Goal: Task Accomplishment & Management: Manage account settings

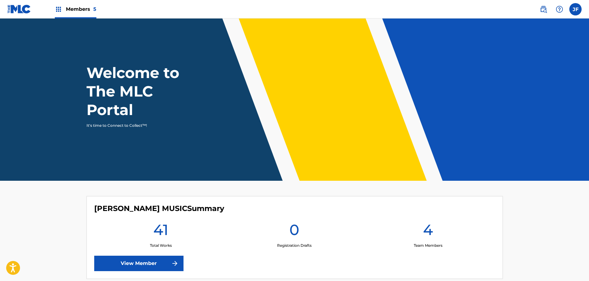
click at [80, 11] on span "Members 5" at bounding box center [81, 9] width 30 height 7
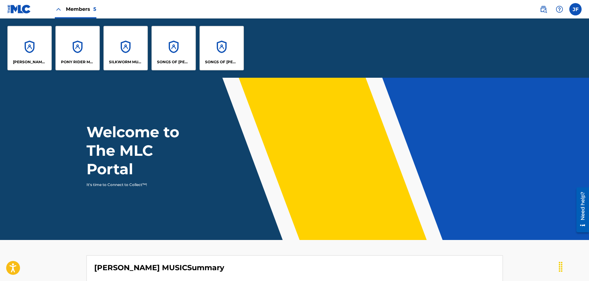
click at [190, 55] on div "SONGS OF [PERSON_NAME]" at bounding box center [174, 48] width 44 height 44
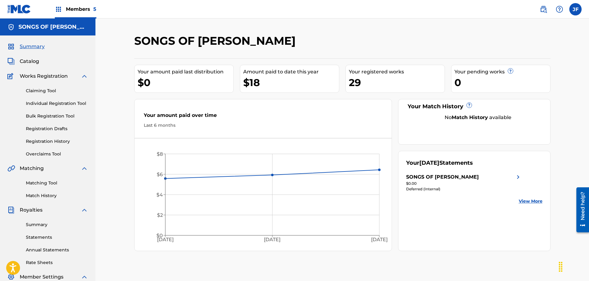
click at [55, 139] on link "Registration History" at bounding box center [57, 141] width 62 height 6
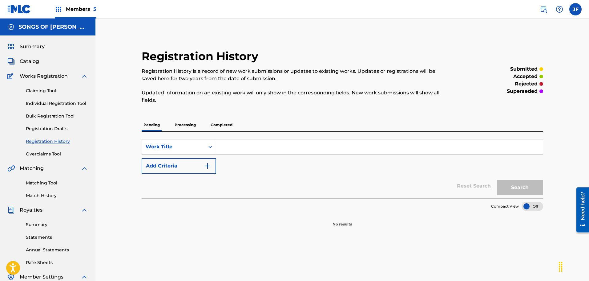
click at [52, 128] on link "Registration Drafts" at bounding box center [57, 128] width 62 height 6
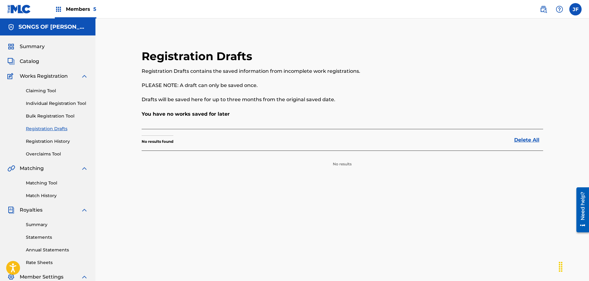
click at [48, 140] on link "Registration History" at bounding box center [57, 141] width 62 height 6
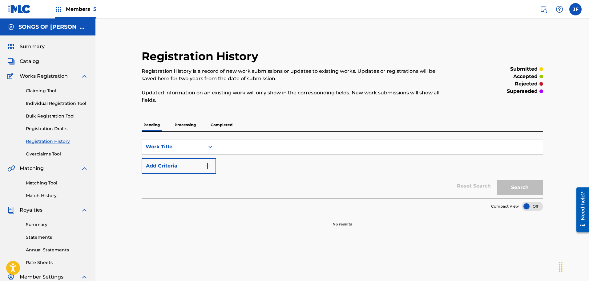
click at [234, 148] on input "Search Form" at bounding box center [379, 146] width 327 height 15
click at [50, 105] on link "Individual Registration Tool" at bounding box center [57, 103] width 62 height 6
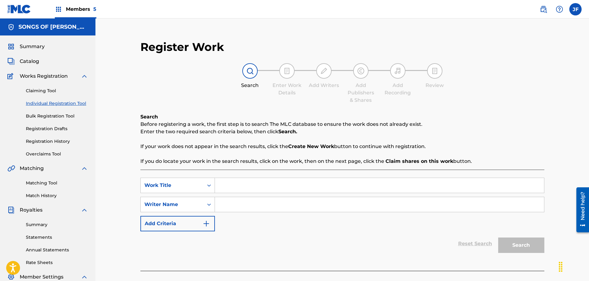
click at [50, 142] on link "Registration History" at bounding box center [57, 141] width 62 height 6
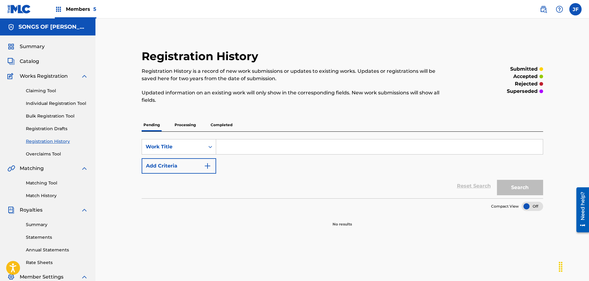
click at [31, 61] on span "Catalog" at bounding box center [29, 61] width 19 height 7
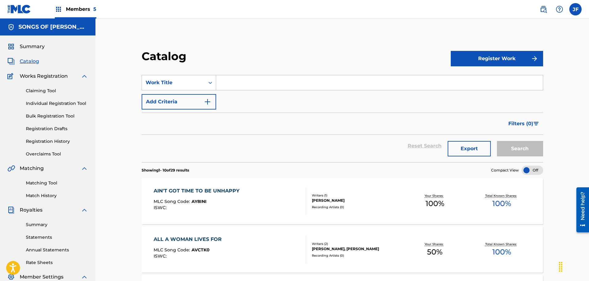
click at [41, 127] on link "Registration Drafts" at bounding box center [57, 128] width 62 height 6
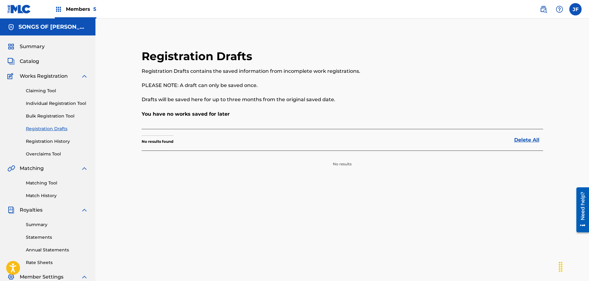
click at [42, 139] on link "Registration History" at bounding box center [57, 141] width 62 height 6
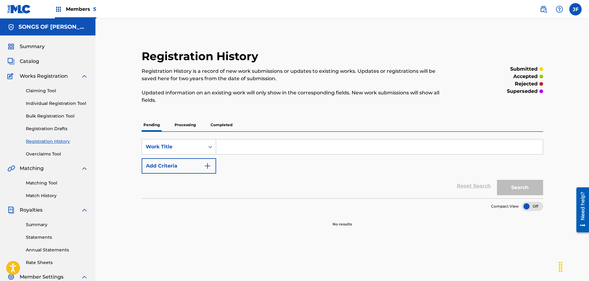
click at [181, 122] on p "Processing" at bounding box center [185, 124] width 25 height 13
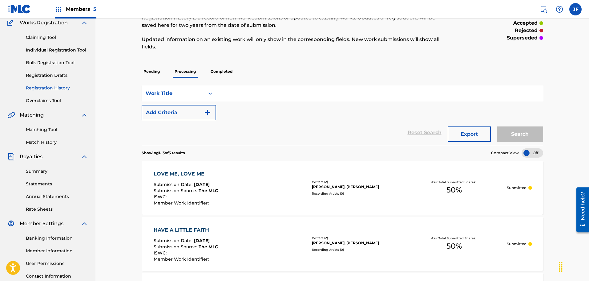
scroll to position [41, 0]
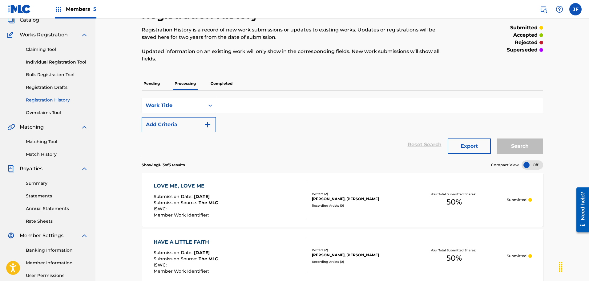
click at [221, 83] on p "Completed" at bounding box center [222, 83] width 26 height 13
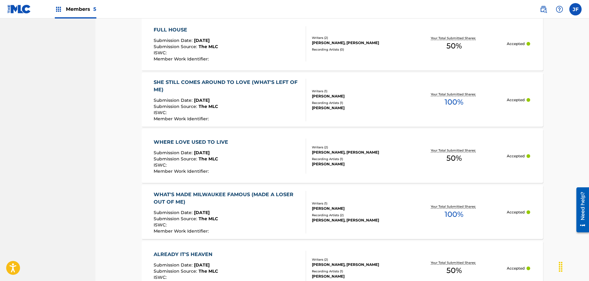
scroll to position [448, 0]
